Goal: Task Accomplishment & Management: Use online tool/utility

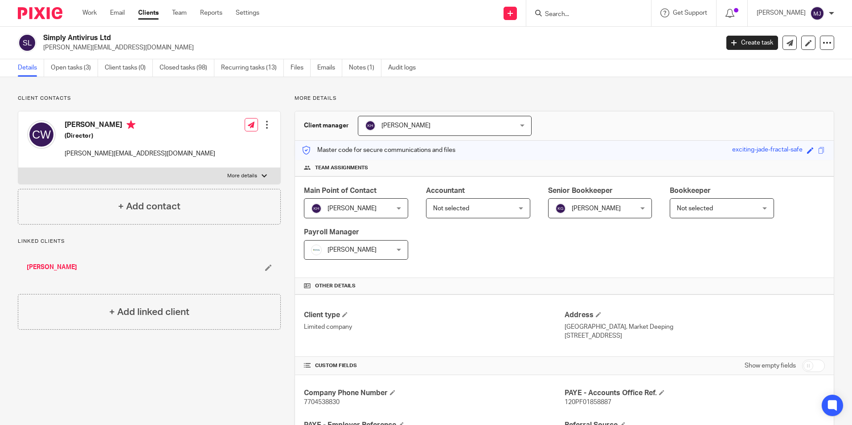
click at [586, 14] on input "Search" at bounding box center [584, 15] width 80 height 8
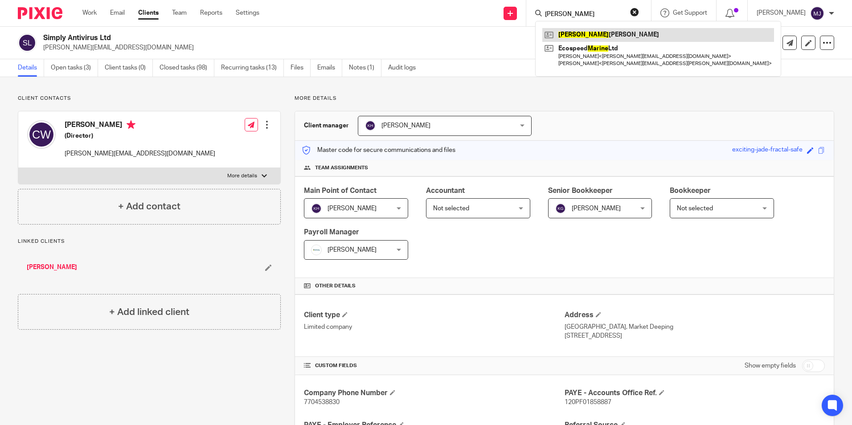
type input "maxine"
click at [574, 33] on link at bounding box center [658, 34] width 232 height 13
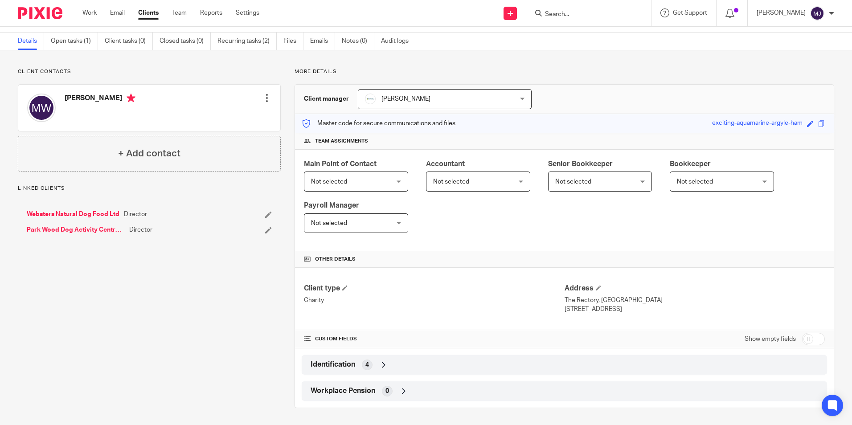
scroll to position [28, 0]
click at [373, 362] on div "Identification 4" at bounding box center [564, 363] width 512 height 15
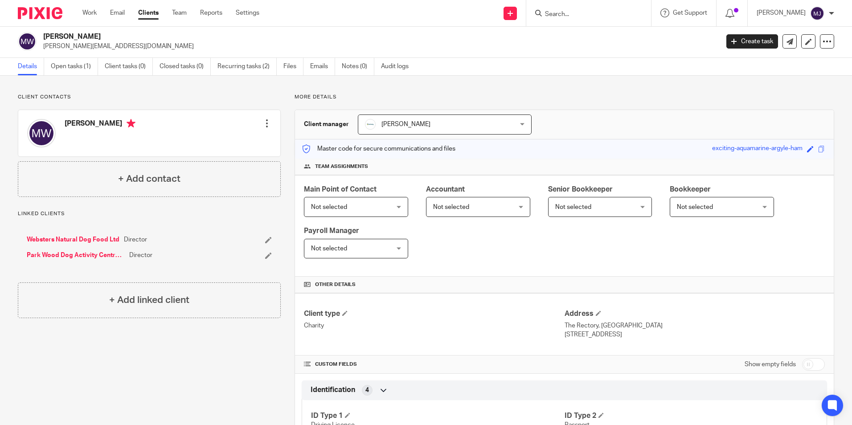
scroll to position [0, 0]
click at [68, 71] on link "Open tasks (1)" at bounding box center [74, 67] width 47 height 17
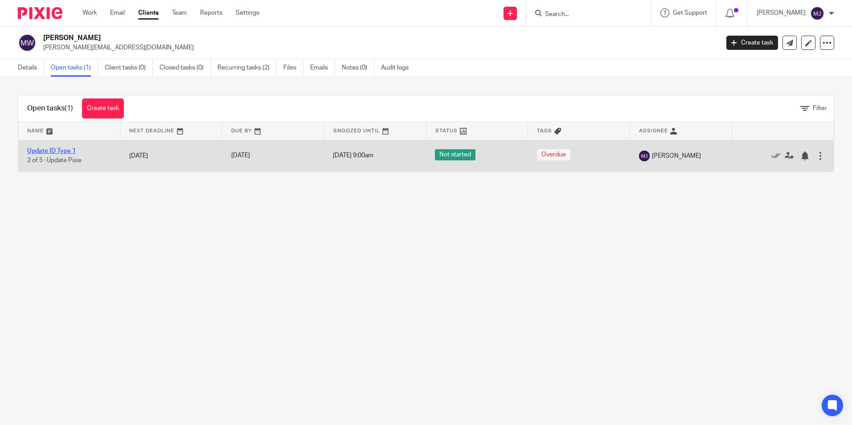
click at [55, 149] on link "Update ID Type 1" at bounding box center [51, 151] width 49 height 6
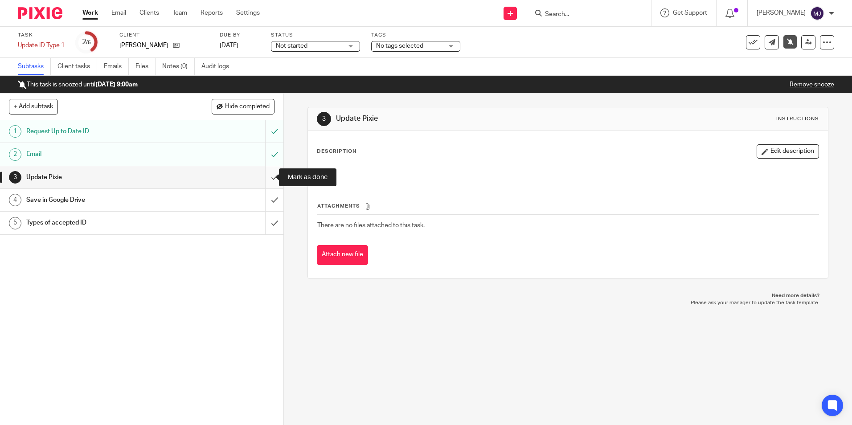
click at [268, 181] on input "submit" at bounding box center [141, 177] width 283 height 22
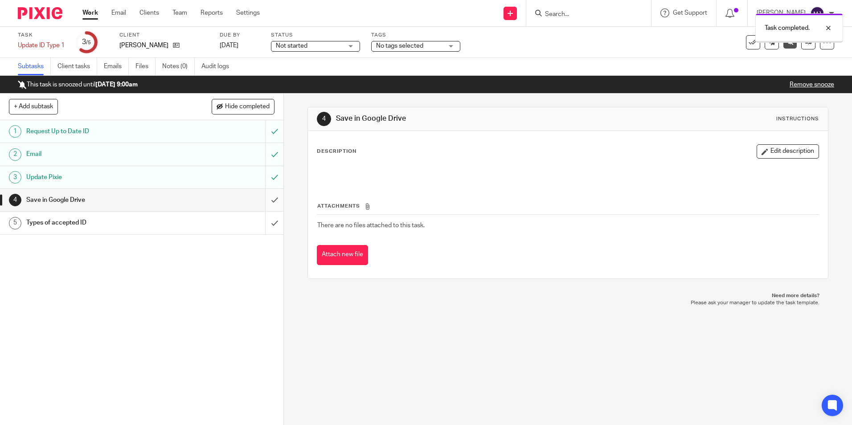
click at [269, 192] on input "submit" at bounding box center [141, 200] width 283 height 22
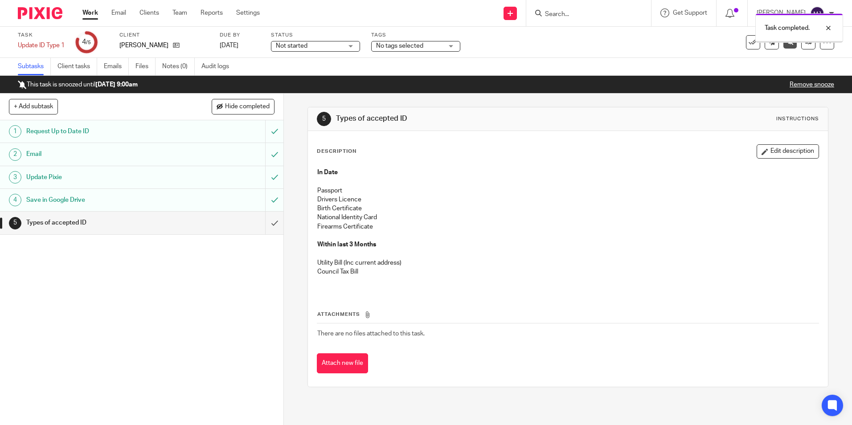
click at [266, 220] on input "submit" at bounding box center [141, 223] width 283 height 22
